Goal: Use online tool/utility: Utilize a website feature to perform a specific function

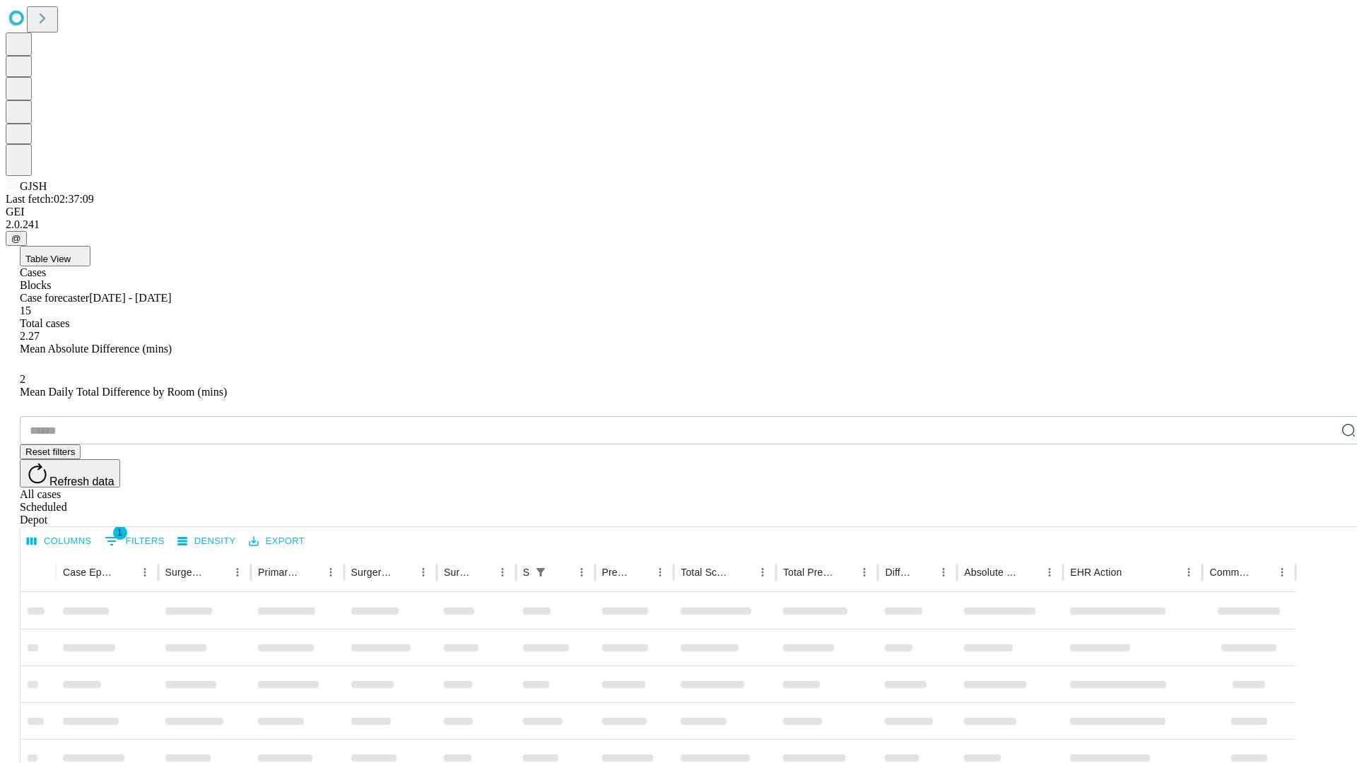
click at [71, 254] on span "Table View" at bounding box center [47, 259] width 45 height 11
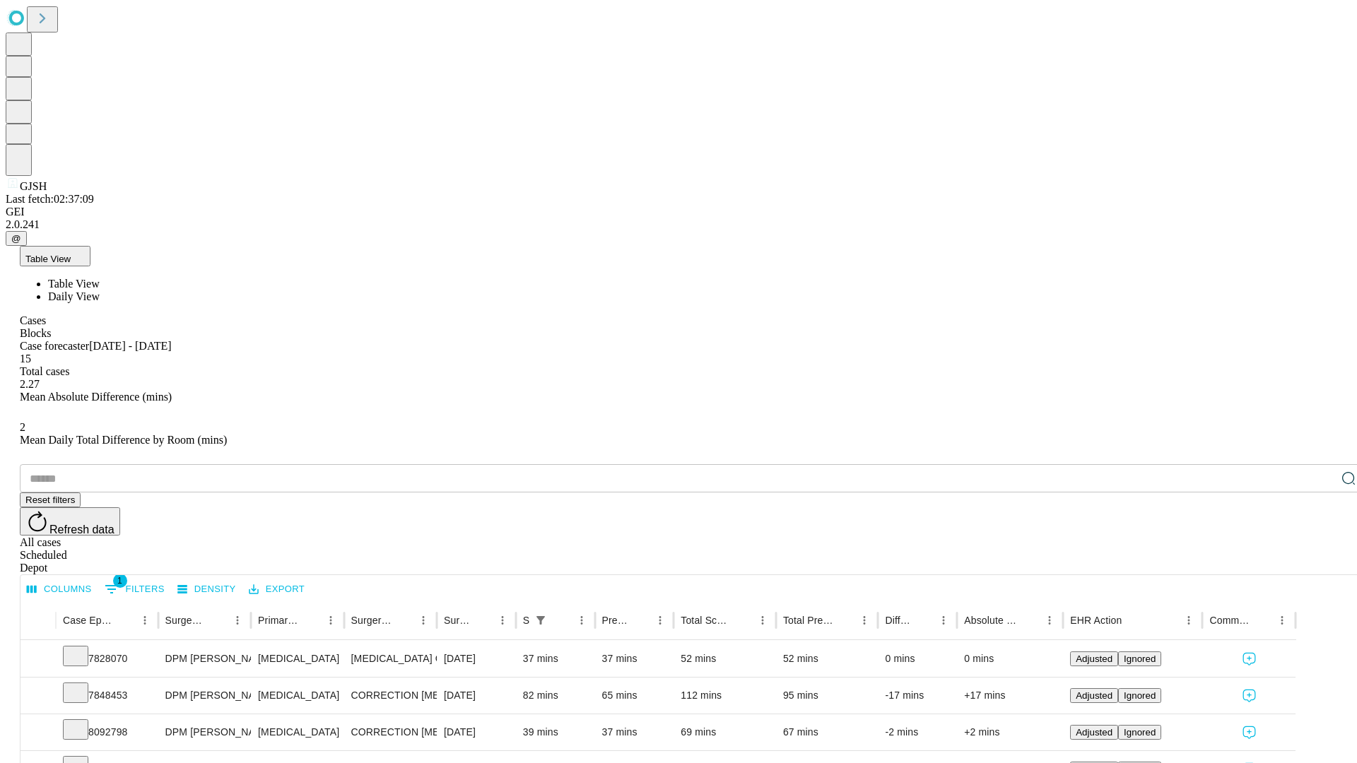
click at [100, 291] on span "Daily View" at bounding box center [74, 297] width 52 height 12
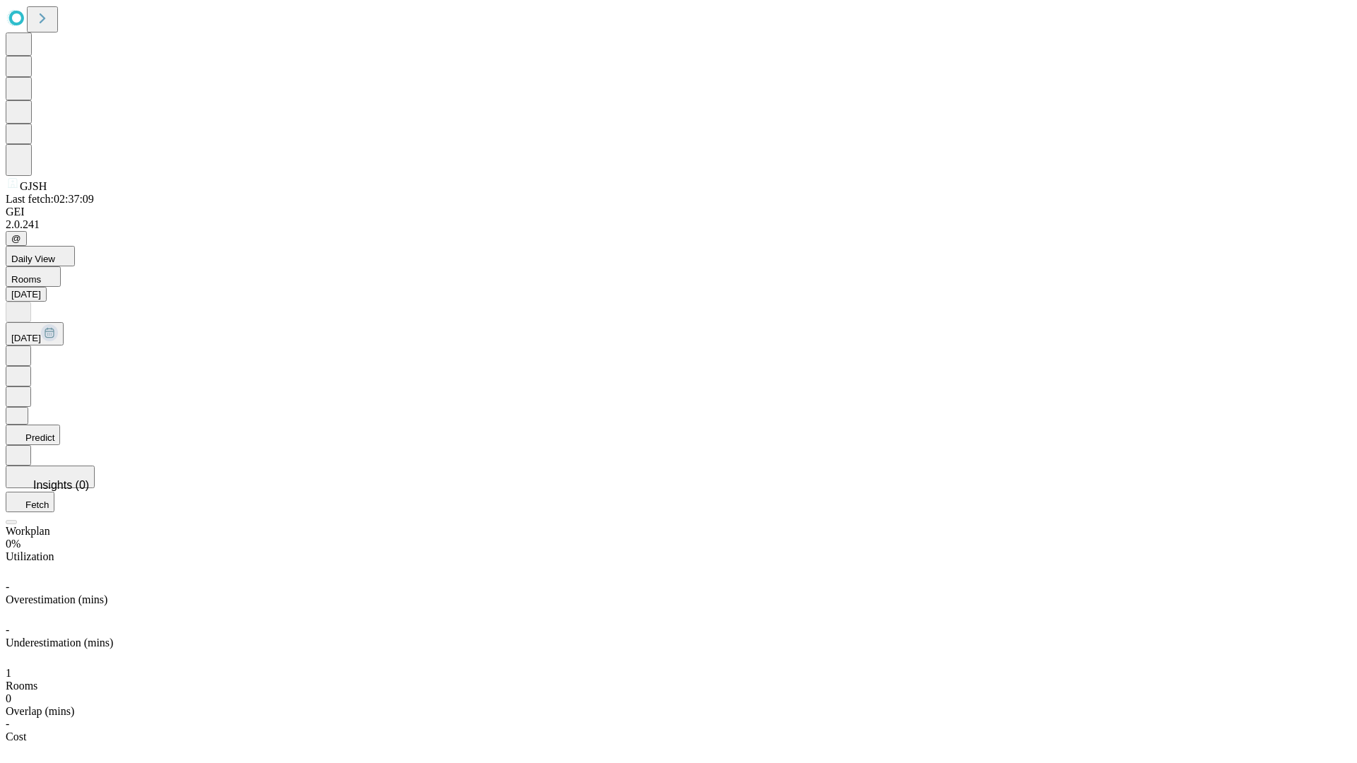
click at [60, 425] on button "Predict" at bounding box center [33, 435] width 54 height 20
